Goal: Check status

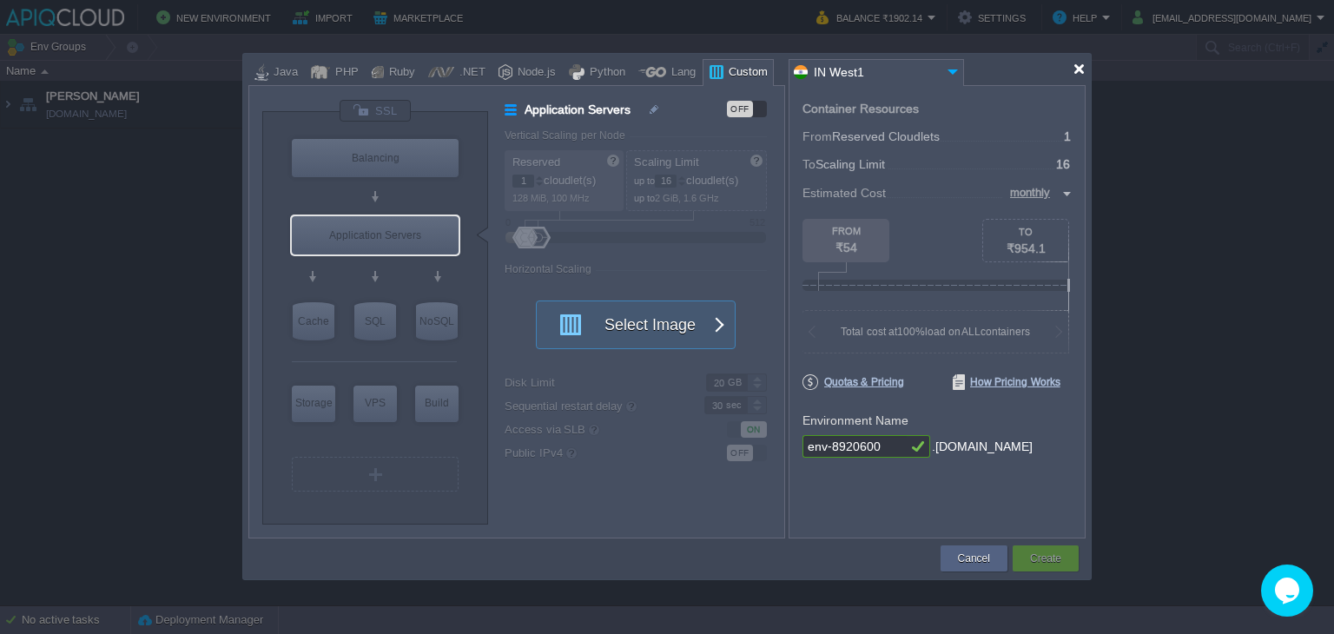
click at [1073, 65] on div at bounding box center [1079, 69] width 13 height 13
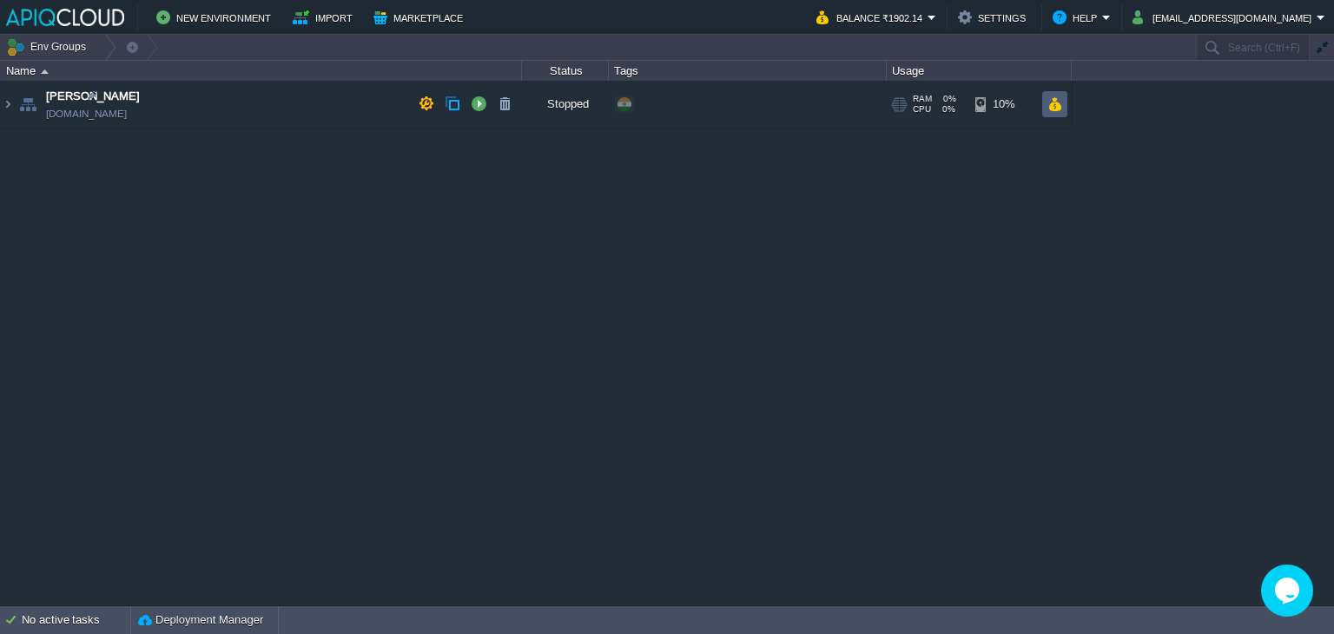
click at [1046, 103] on td at bounding box center [1055, 104] width 25 height 26
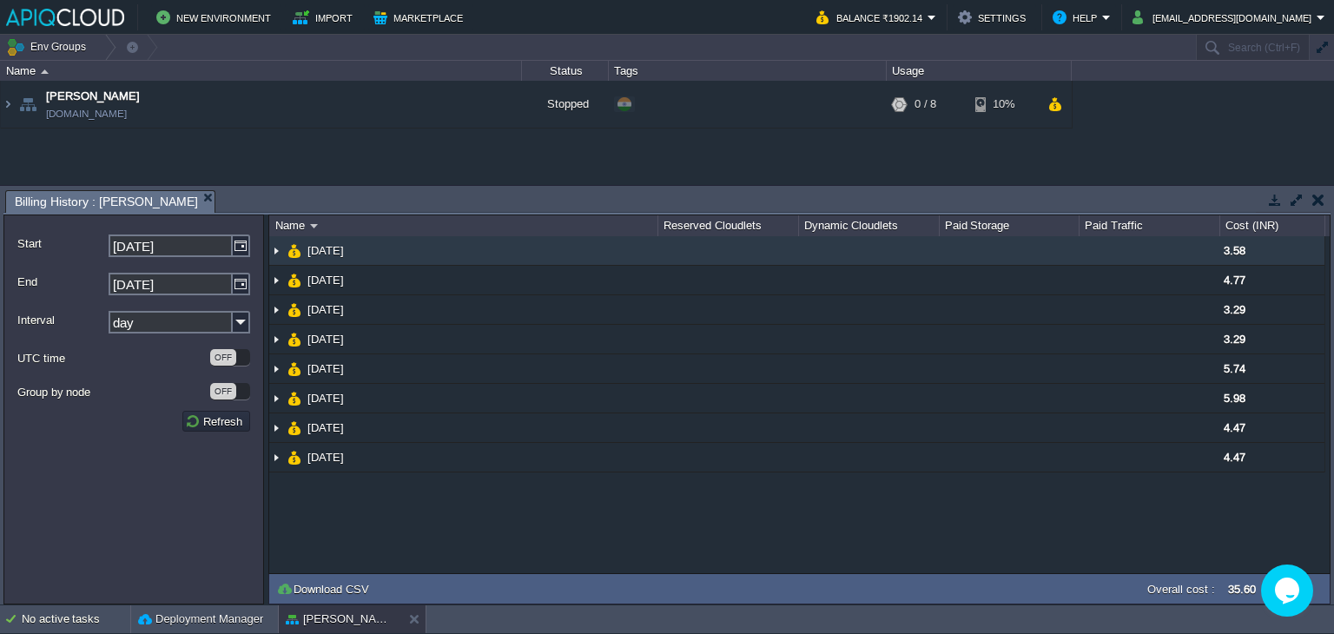
click at [273, 257] on img at bounding box center [276, 250] width 14 height 29
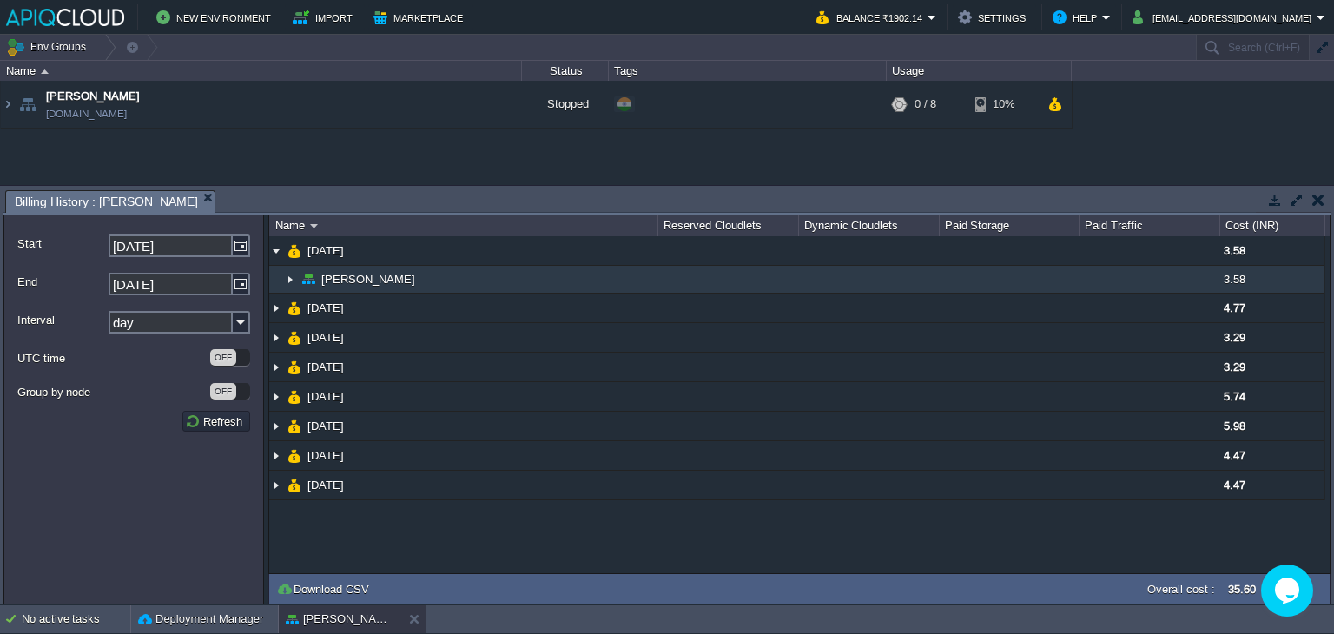
click at [290, 276] on img at bounding box center [290, 279] width 14 height 27
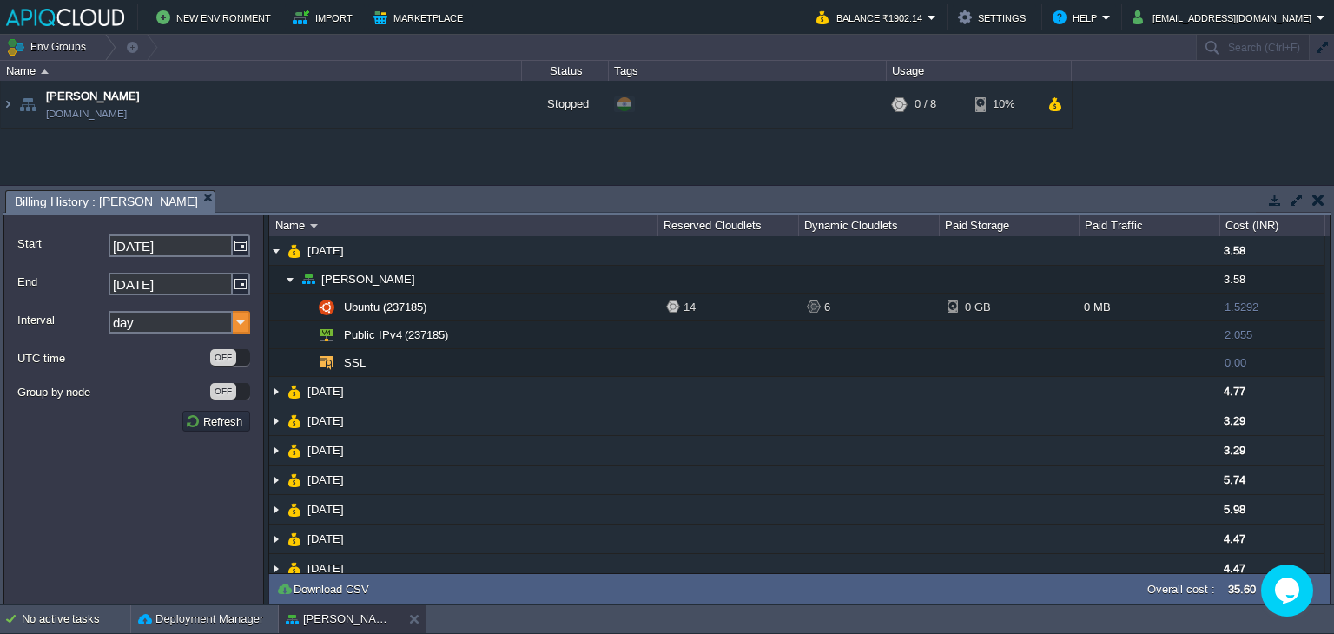
click at [249, 328] on img at bounding box center [241, 322] width 17 height 23
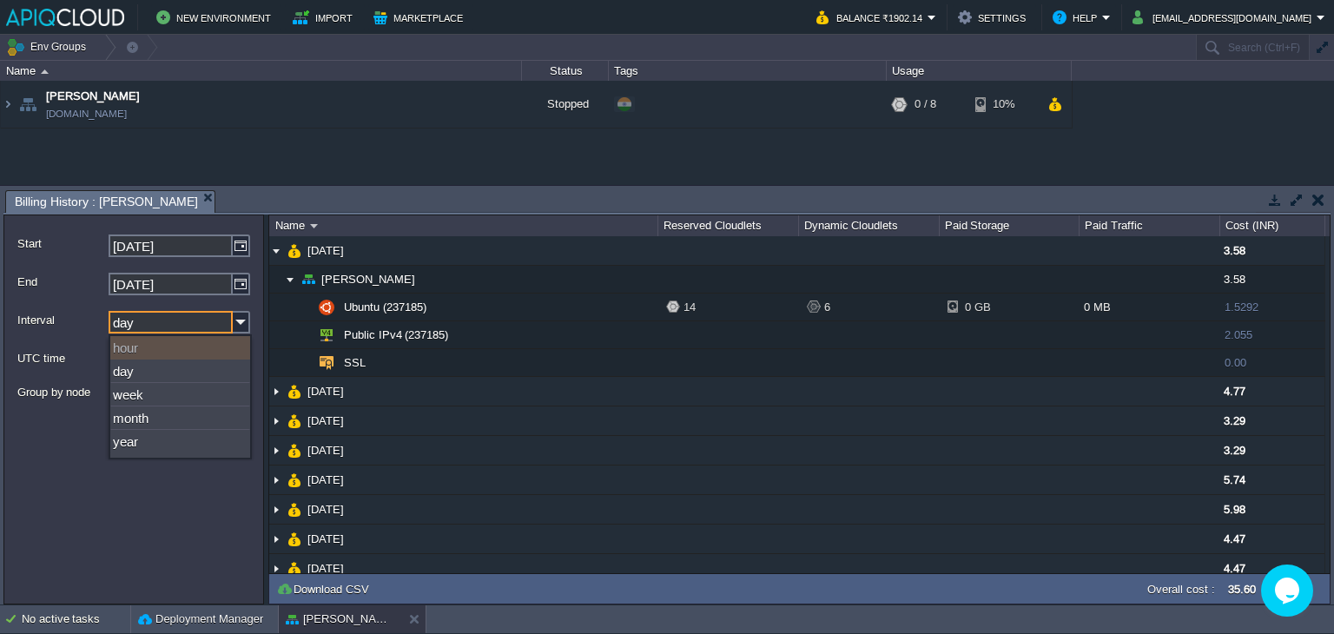
click at [142, 350] on div "hour" at bounding box center [180, 347] width 140 height 23
type input "[DATE]"
type input "hour"
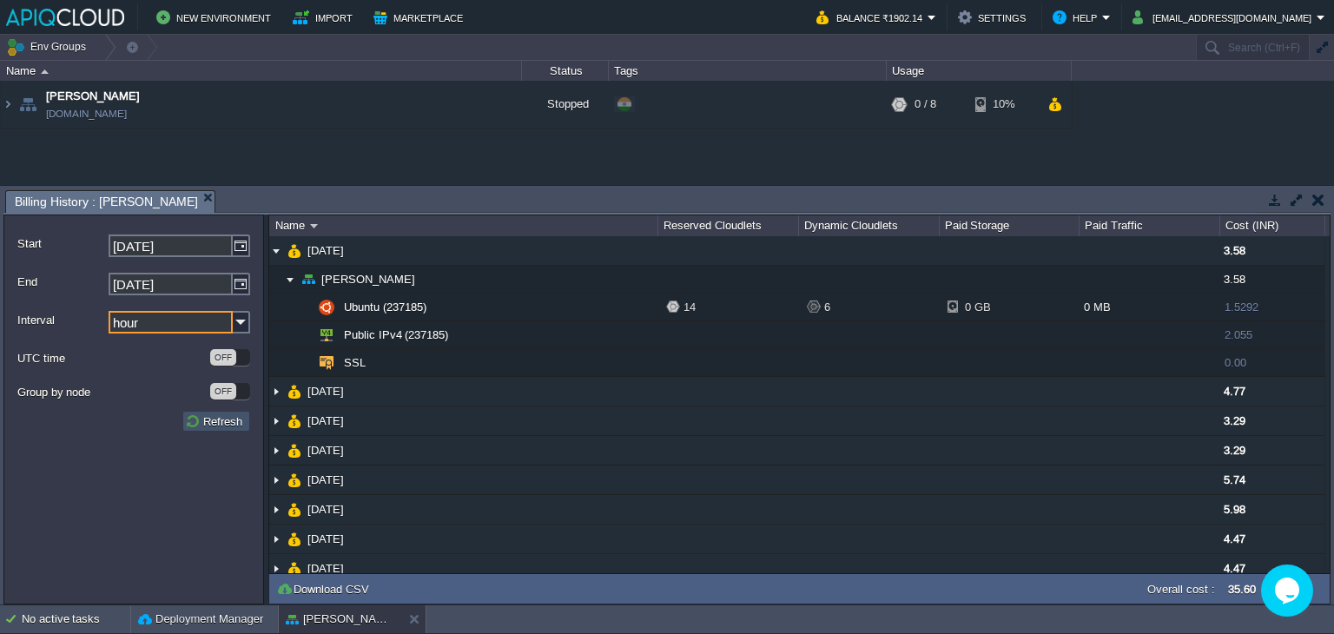
click at [212, 417] on button "Refresh" at bounding box center [216, 422] width 63 height 16
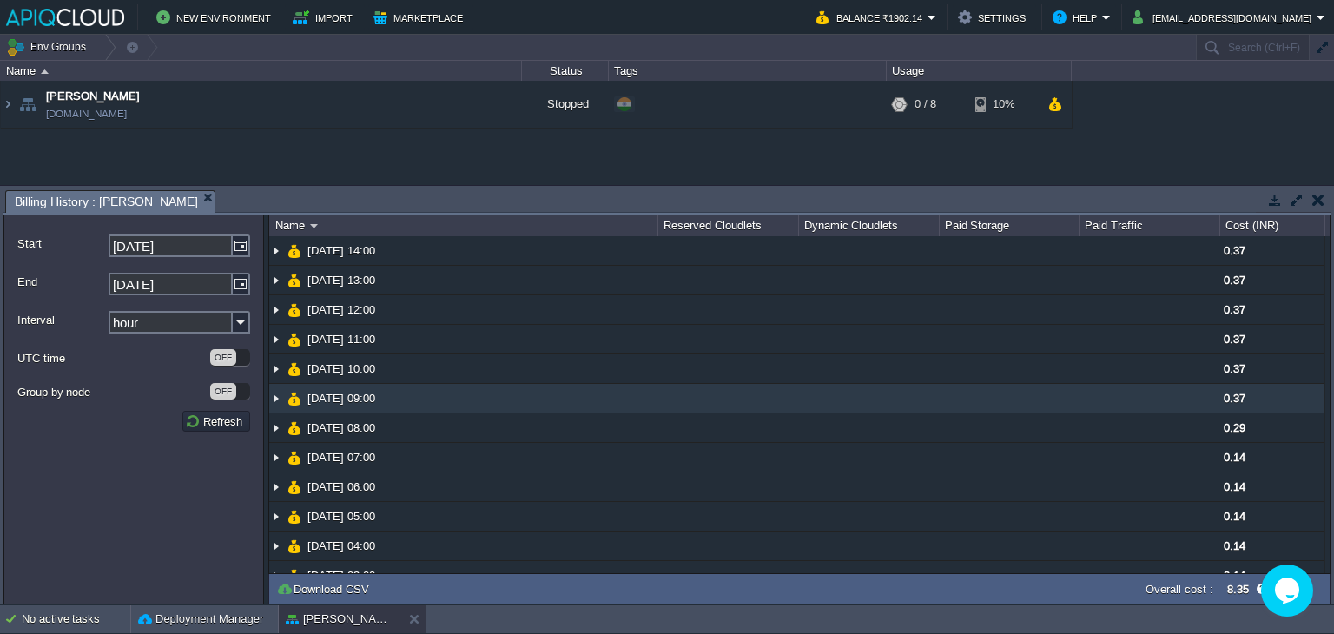
click at [275, 401] on img at bounding box center [276, 398] width 14 height 29
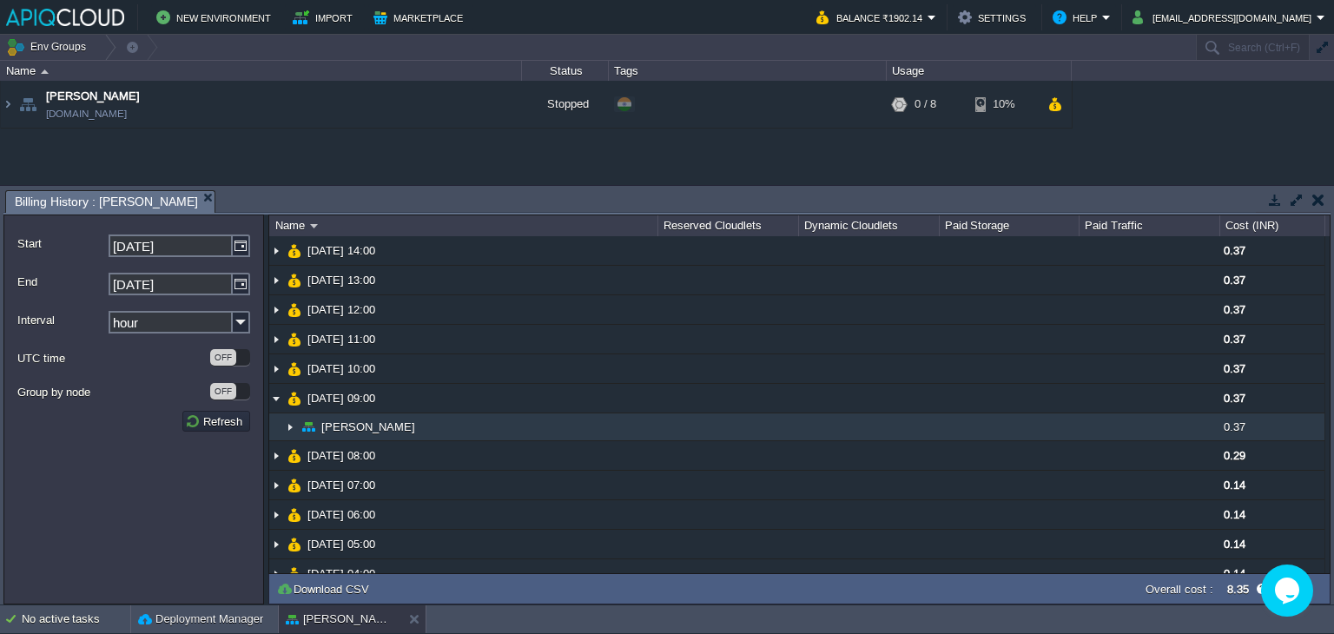
click at [288, 426] on img at bounding box center [290, 427] width 14 height 27
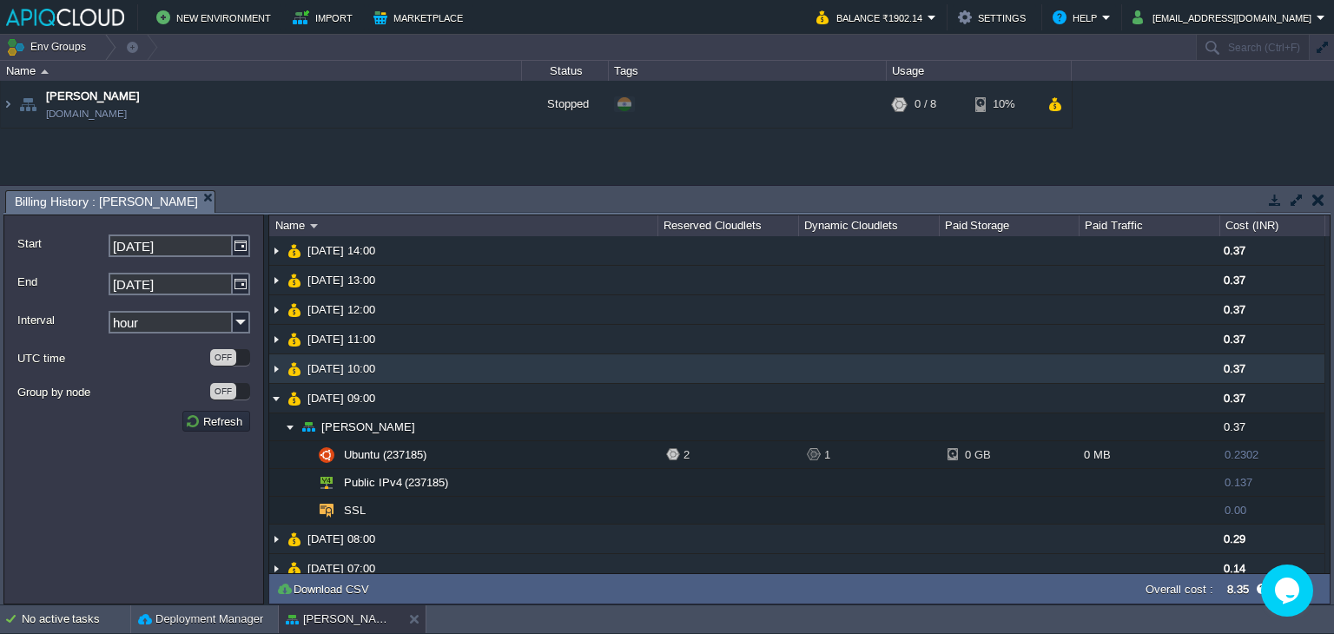
click at [276, 373] on img at bounding box center [276, 368] width 14 height 29
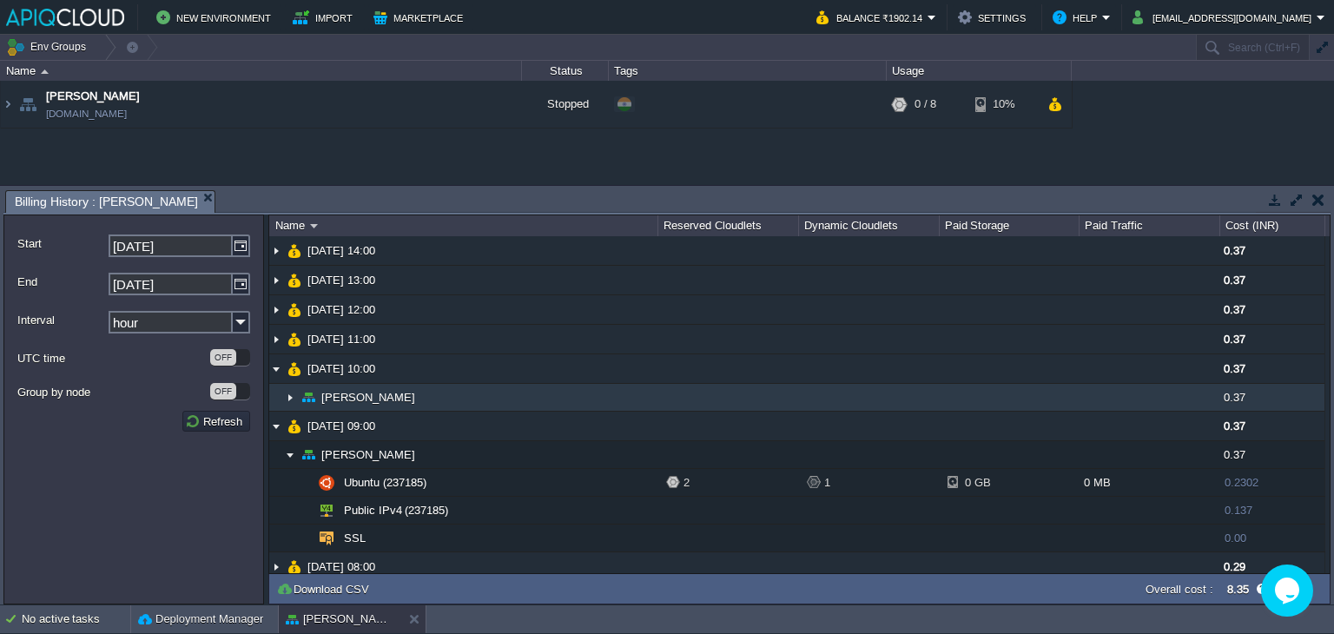
click at [286, 395] on img at bounding box center [290, 397] width 14 height 27
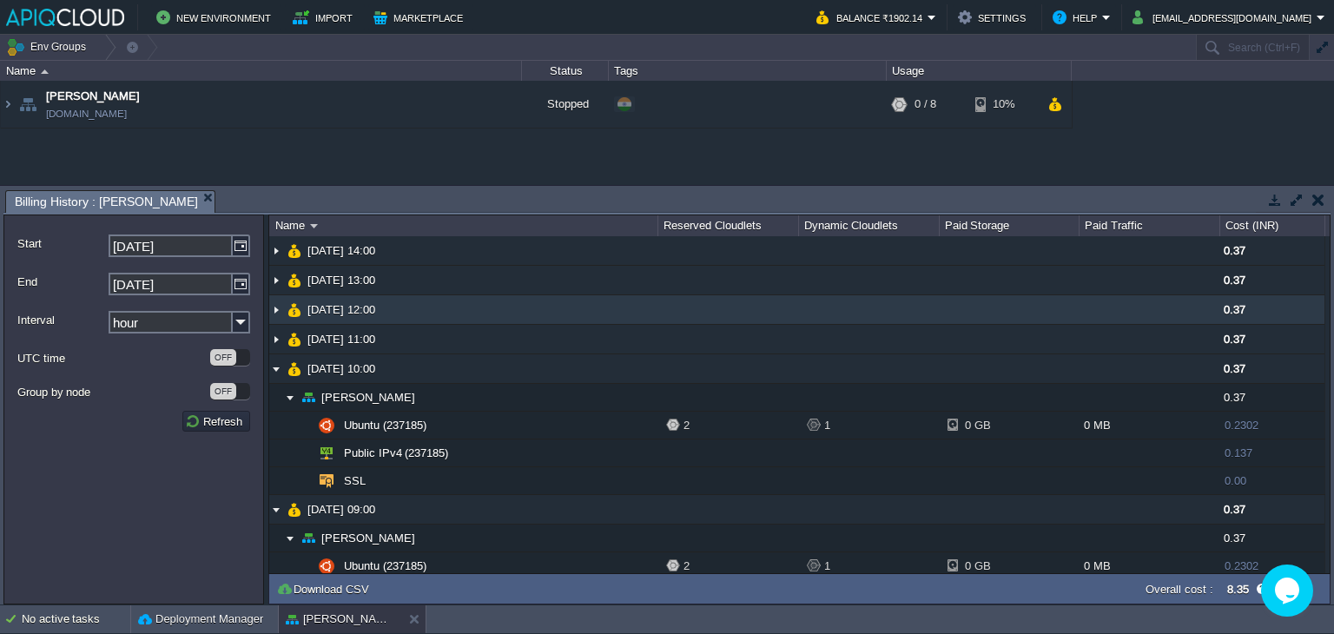
click at [278, 302] on img at bounding box center [276, 309] width 14 height 29
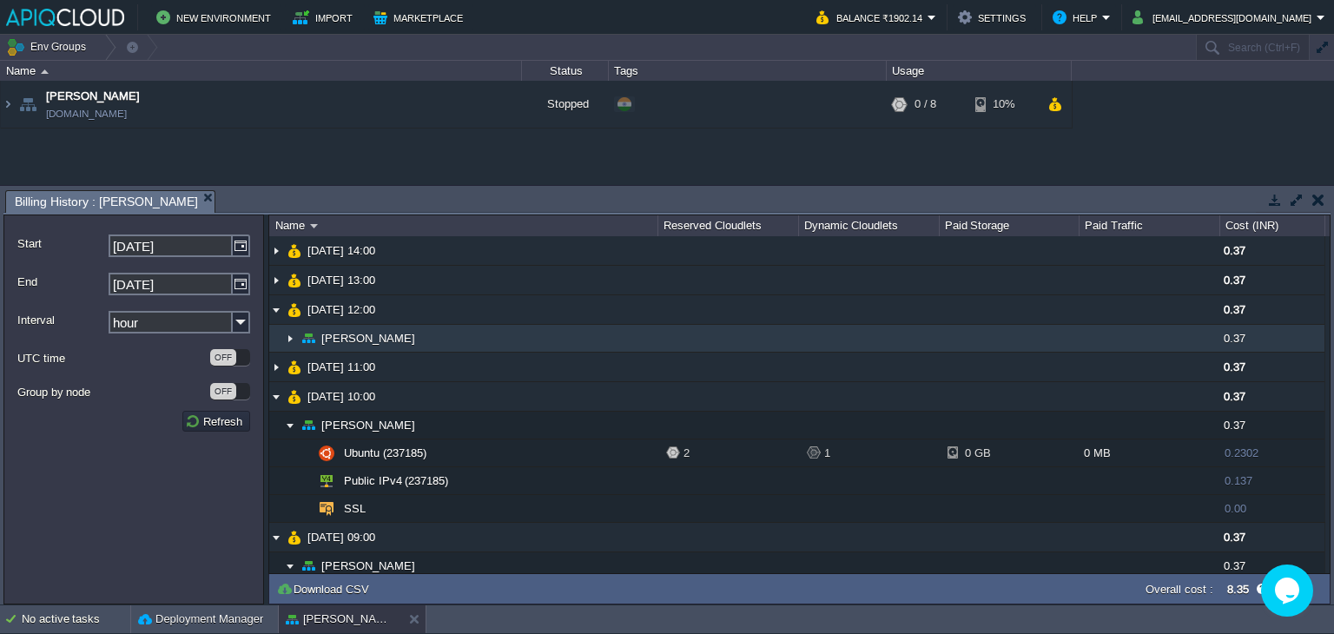
click at [291, 339] on img at bounding box center [290, 338] width 14 height 27
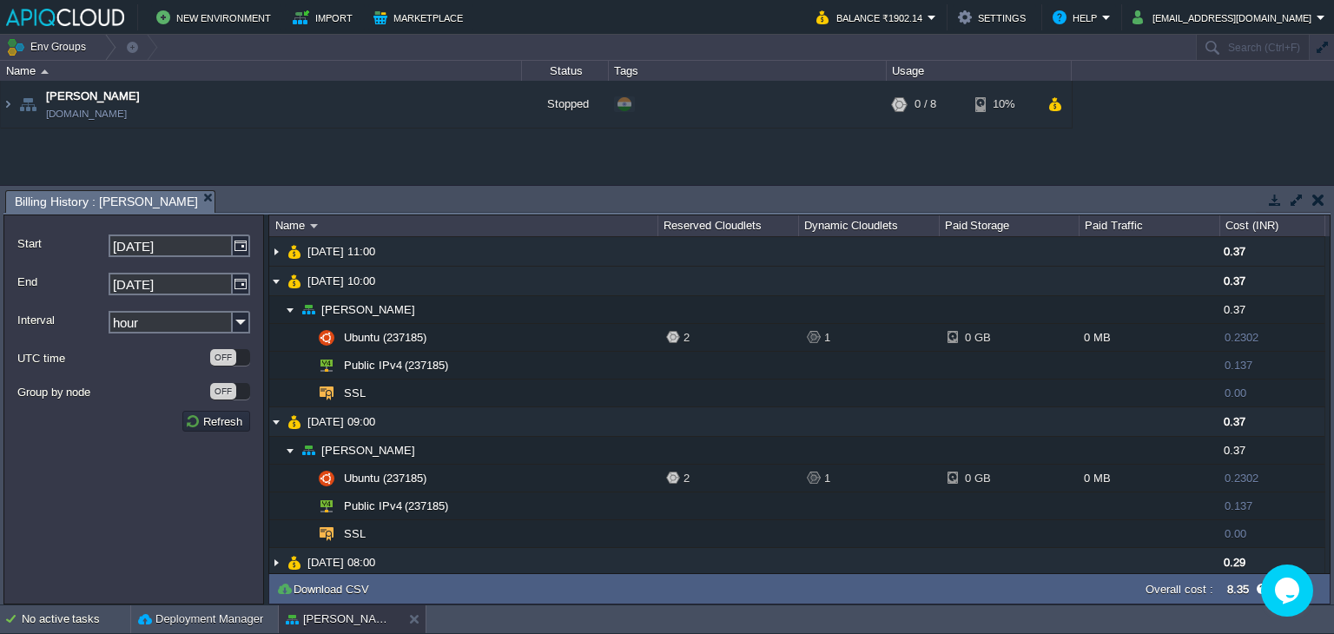
scroll to position [174, 0]
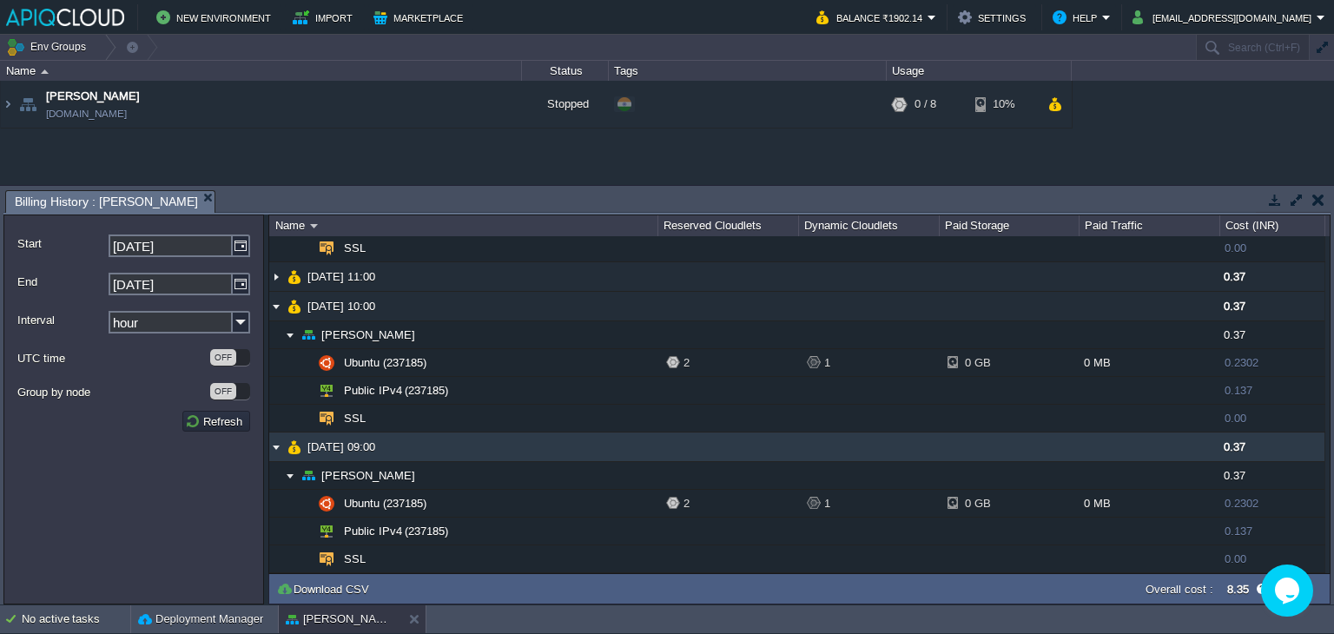
click at [274, 447] on img at bounding box center [276, 447] width 14 height 29
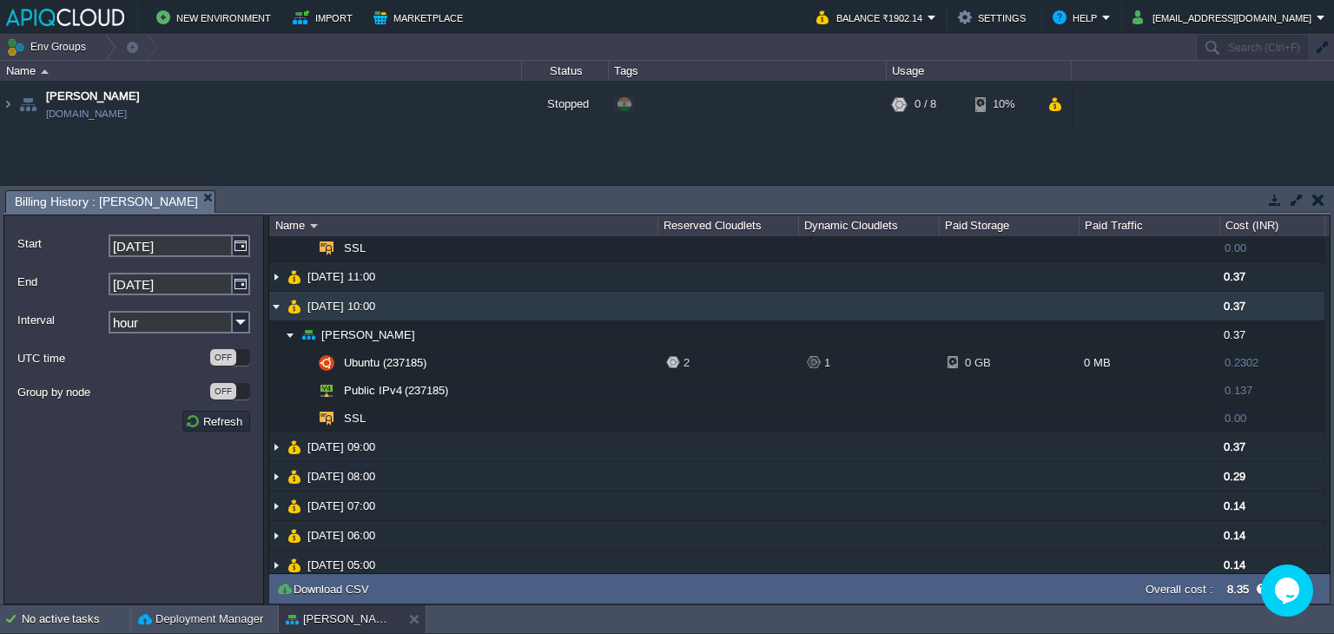
click at [275, 302] on img at bounding box center [276, 306] width 14 height 29
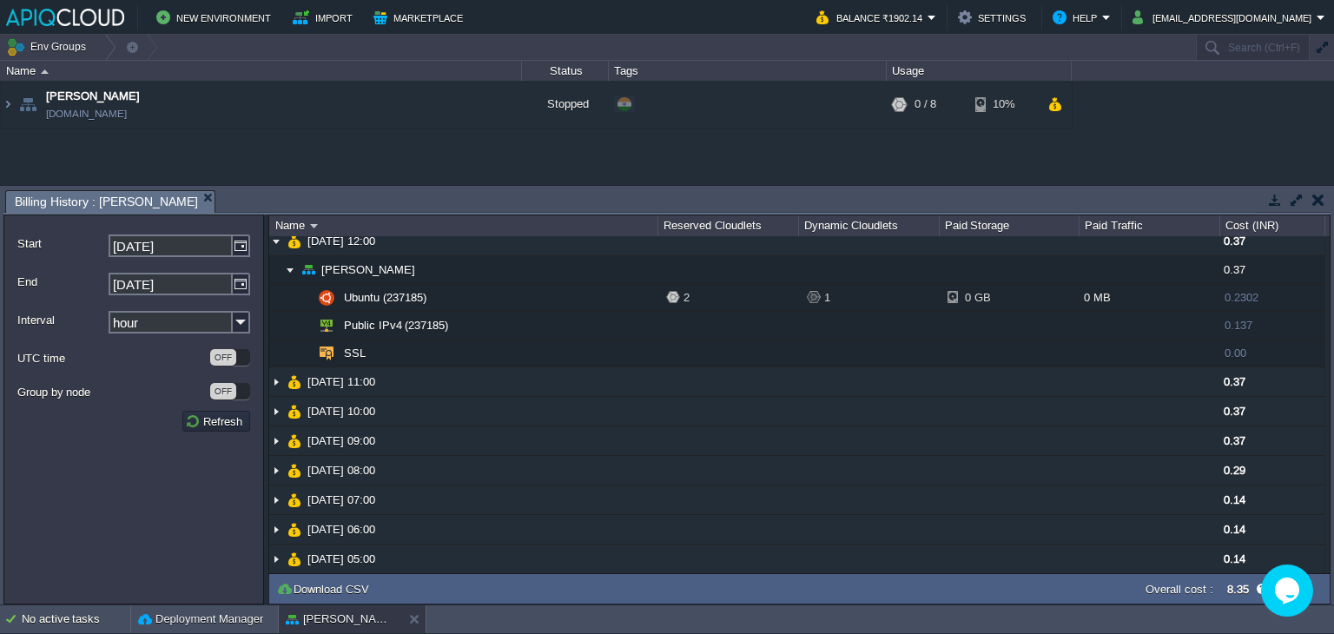
scroll to position [0, 0]
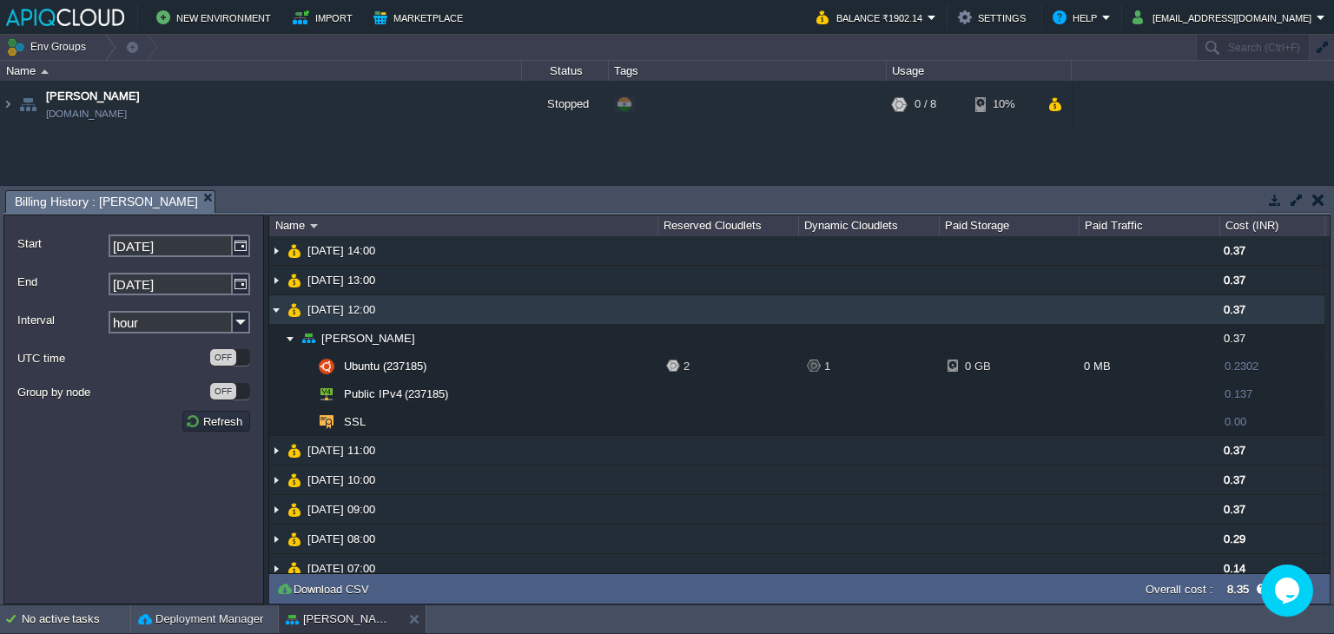
click at [275, 308] on img at bounding box center [276, 309] width 14 height 29
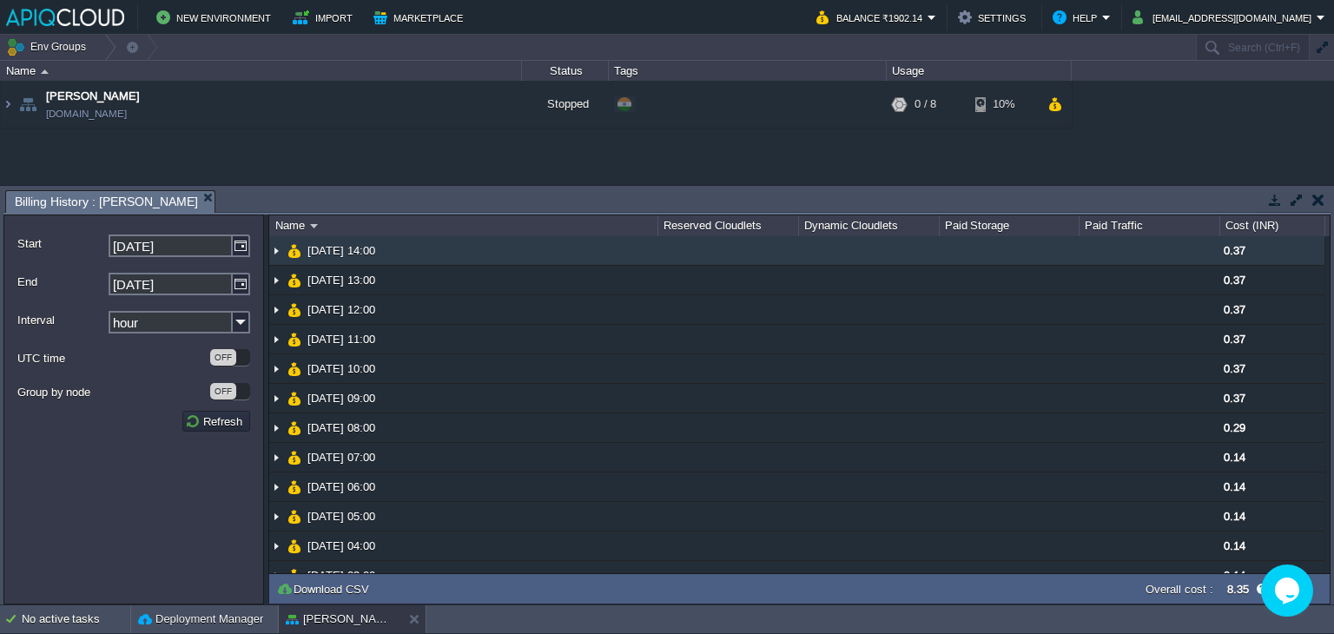
click at [275, 245] on img at bounding box center [276, 250] width 14 height 29
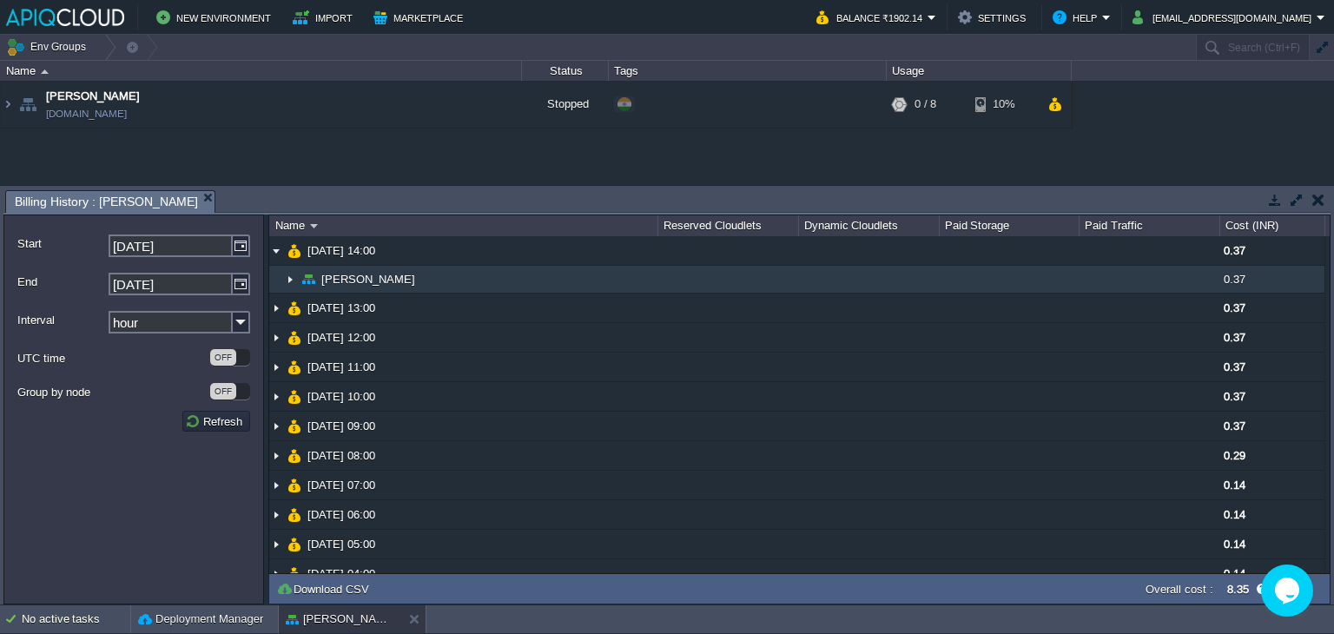
click at [291, 275] on img at bounding box center [290, 279] width 14 height 27
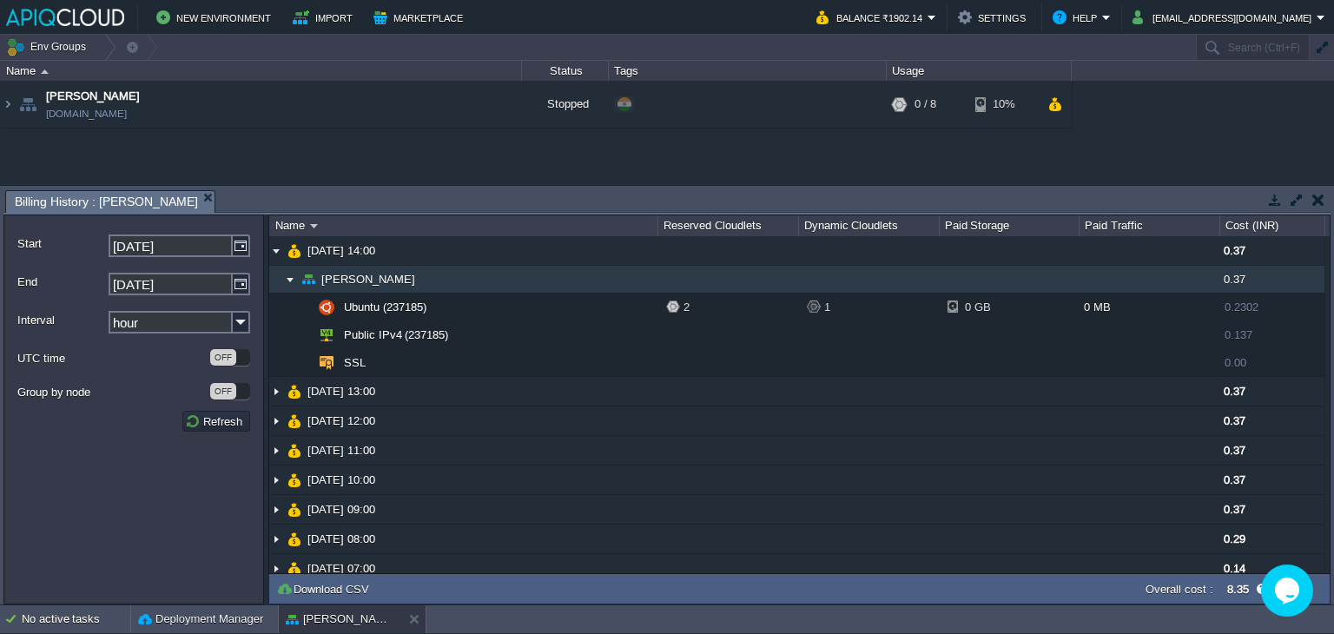
click at [291, 275] on img at bounding box center [290, 279] width 14 height 27
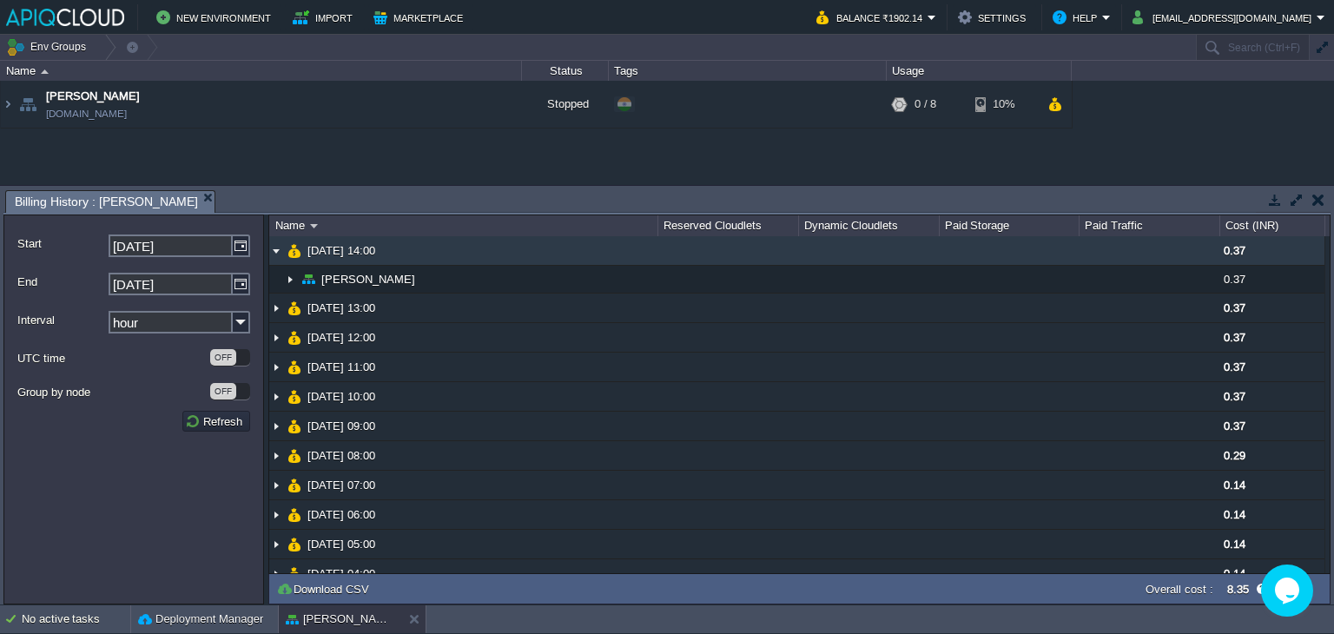
click at [277, 251] on img at bounding box center [276, 250] width 14 height 29
